Goal: Check status: Check status

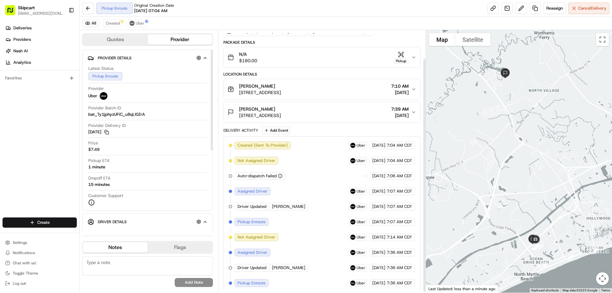
scroll to position [33, 0]
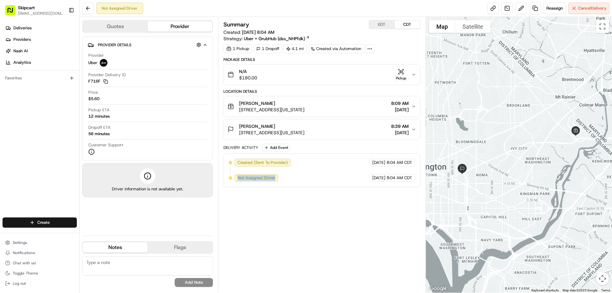
drag, startPoint x: 236, startPoint y: 179, endPoint x: 279, endPoint y: 181, distance: 42.8
click at [279, 181] on div "Not Assigned Driver" at bounding box center [257, 178] width 45 height 8
copy span "Not Assigned Driver"
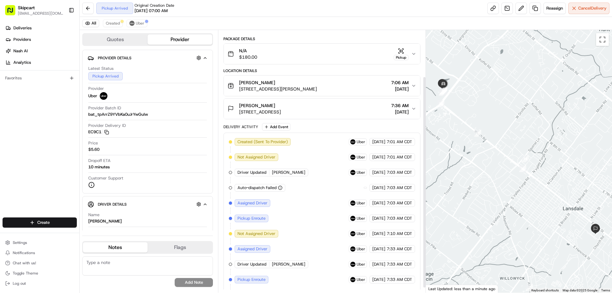
scroll to position [64, 0]
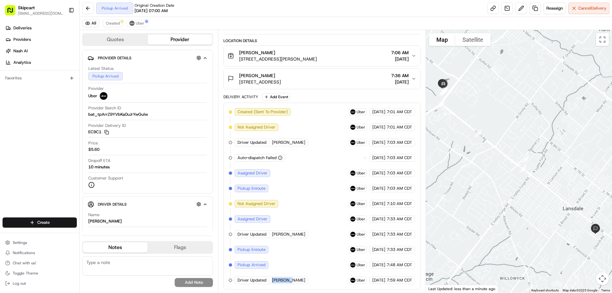
drag, startPoint x: 270, startPoint y: 284, endPoint x: 289, endPoint y: 282, distance: 19.2
click at [289, 282] on div "Driver Updated [PERSON_NAME]" at bounding box center [272, 281] width 74 height 8
copy span "[PERSON_NAME]"
